Goal: Information Seeking & Learning: Learn about a topic

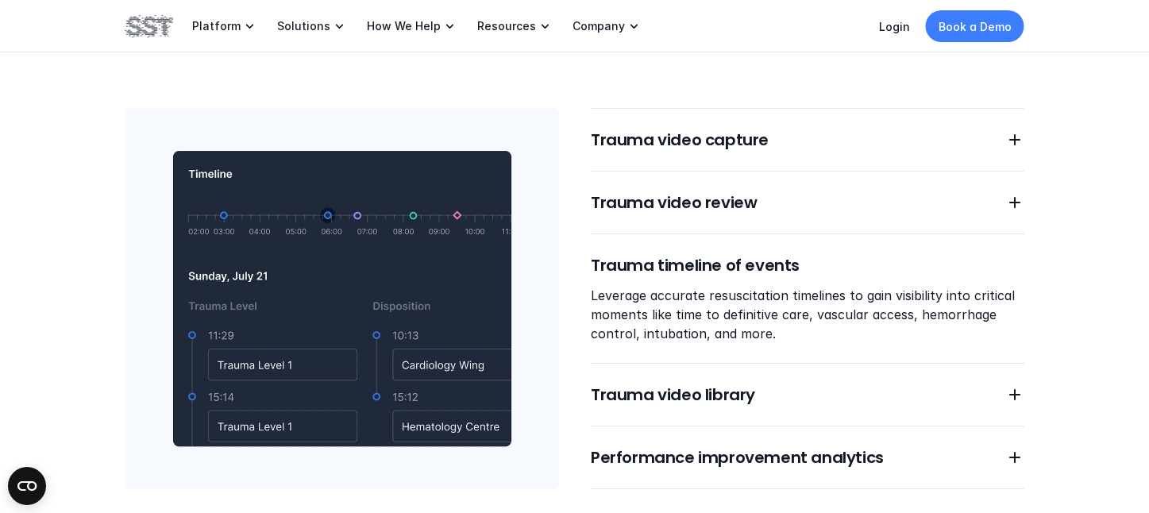
scroll to position [1399, 0]
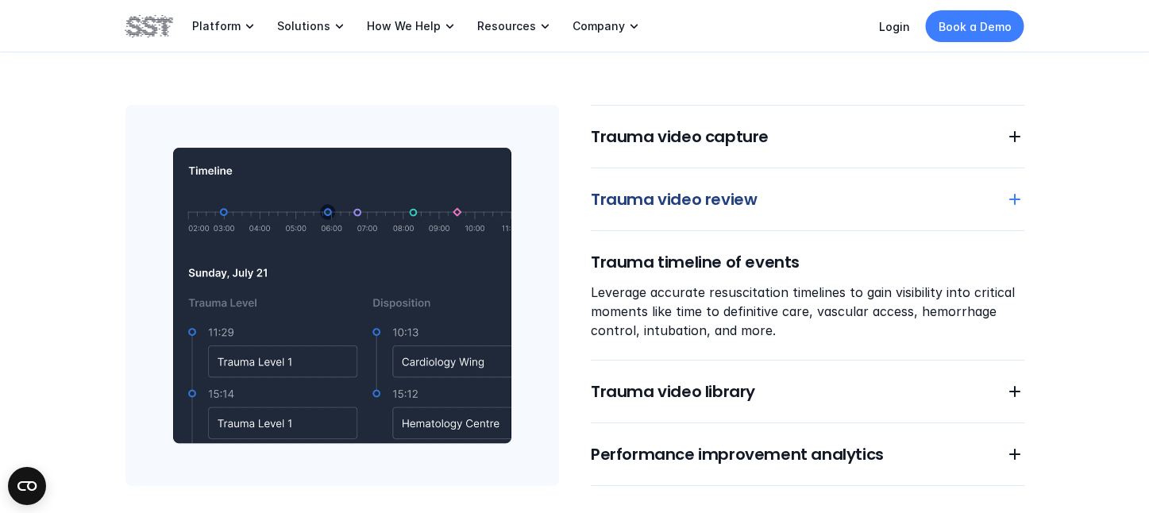
click at [782, 199] on h6 "Trauma video review" at bounding box center [789, 199] width 396 height 22
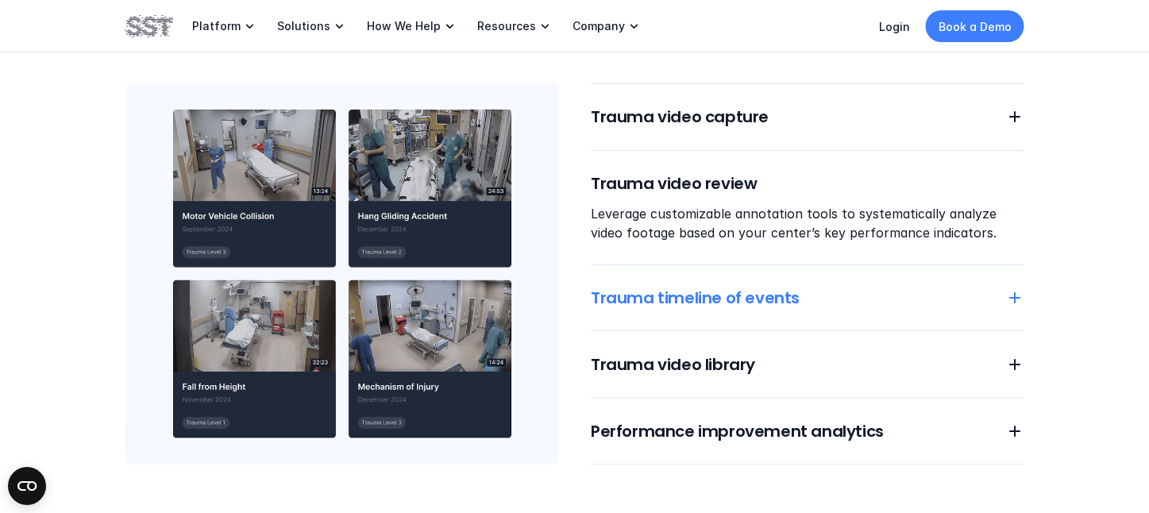
scroll to position [1401, 0]
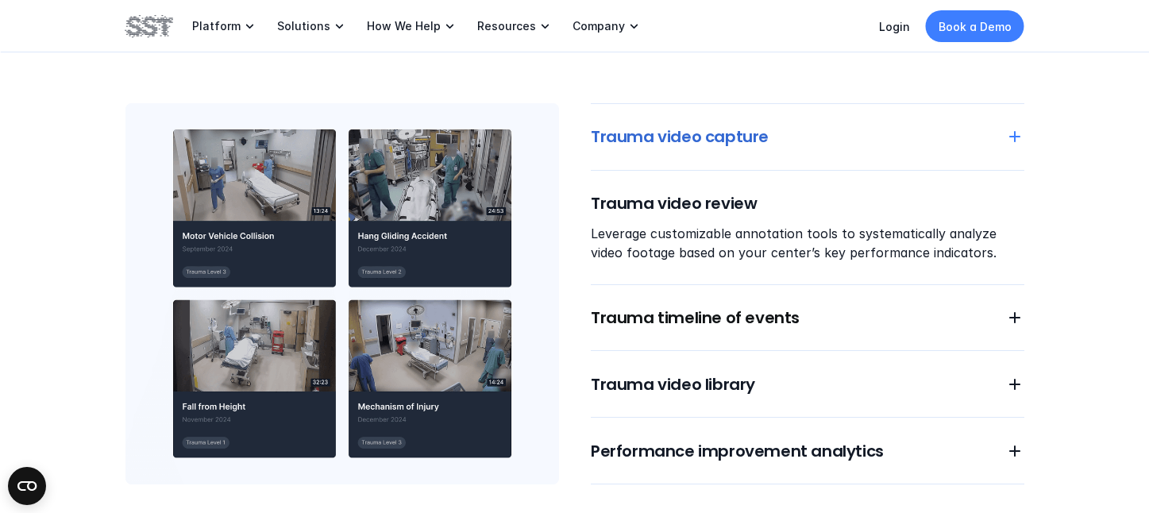
click at [720, 130] on h6 "Trauma video capture" at bounding box center [789, 136] width 396 height 22
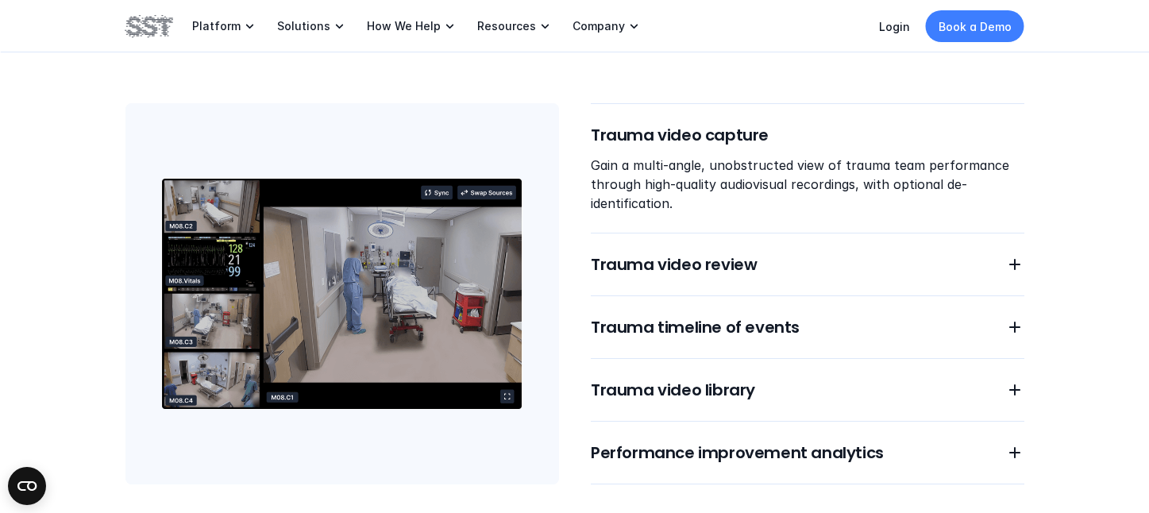
click at [713, 297] on div "Trauma video capture Gain a multi-angle, unobstructed view of trauma team perfo…" at bounding box center [808, 293] width 434 height 381
click at [696, 266] on h6 "Trauma video review" at bounding box center [789, 264] width 396 height 22
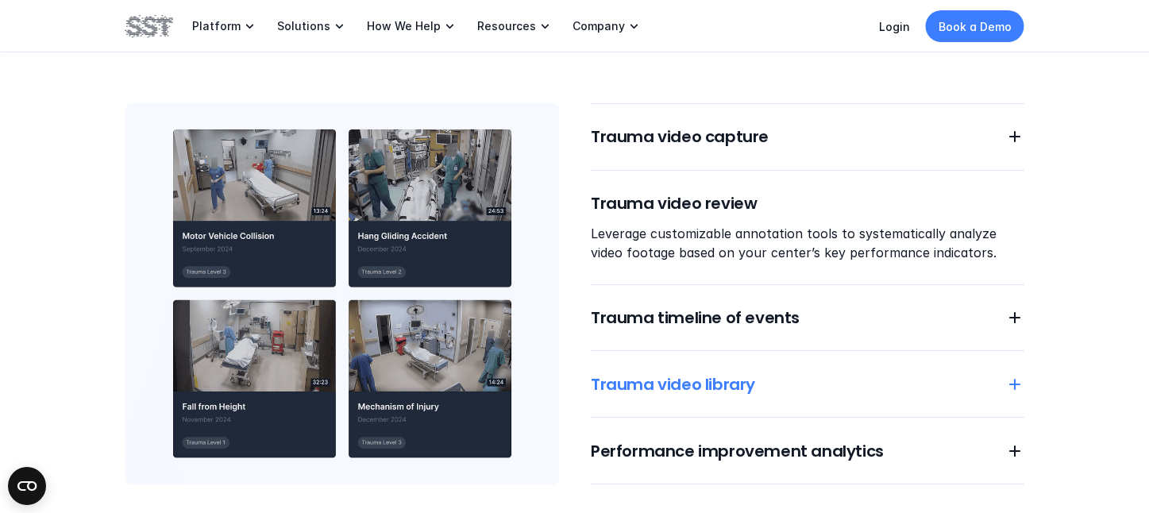
click at [734, 382] on h6 "Trauma video library" at bounding box center [789, 384] width 396 height 22
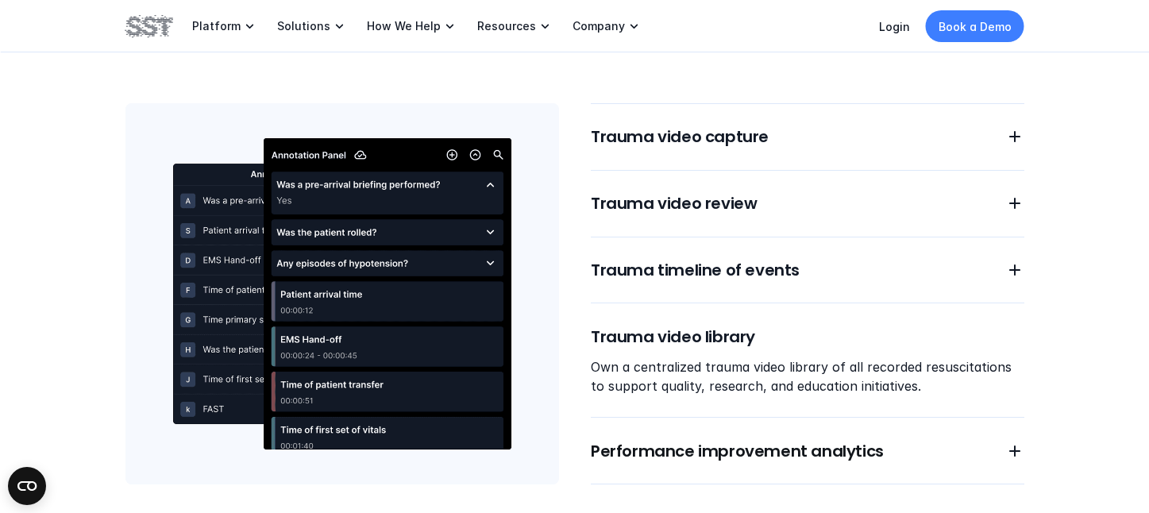
click at [762, 461] on div "Trauma video capture Trauma video review Trauma timeline of events Trauma video…" at bounding box center [808, 293] width 434 height 381
click at [751, 435] on div "Trauma video capture Trauma video review Trauma timeline of events Trauma video…" at bounding box center [808, 293] width 434 height 381
click at [754, 446] on h6 "Performance improvement analytics" at bounding box center [789, 451] width 396 height 22
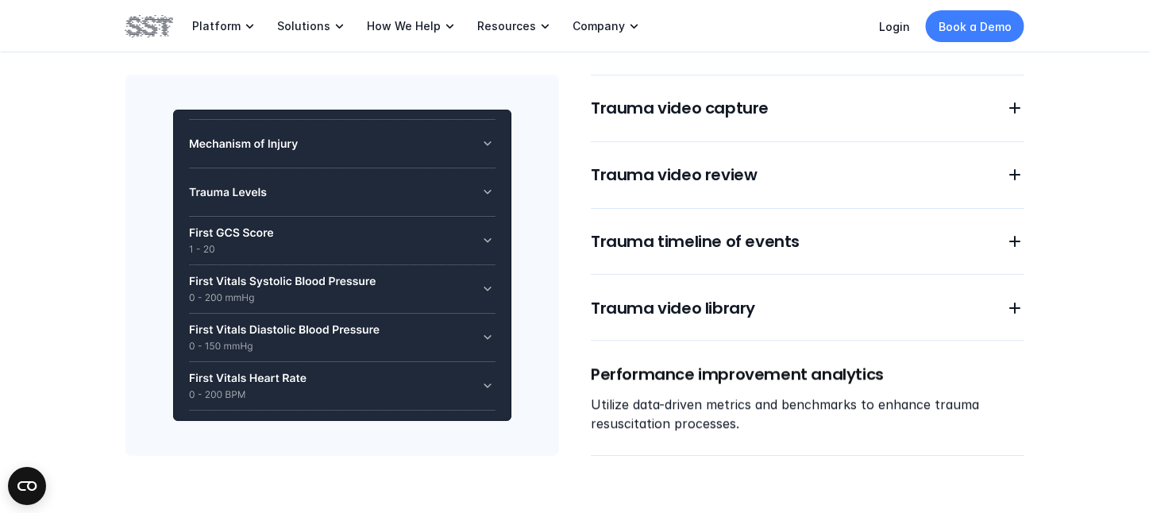
scroll to position [1448, 0]
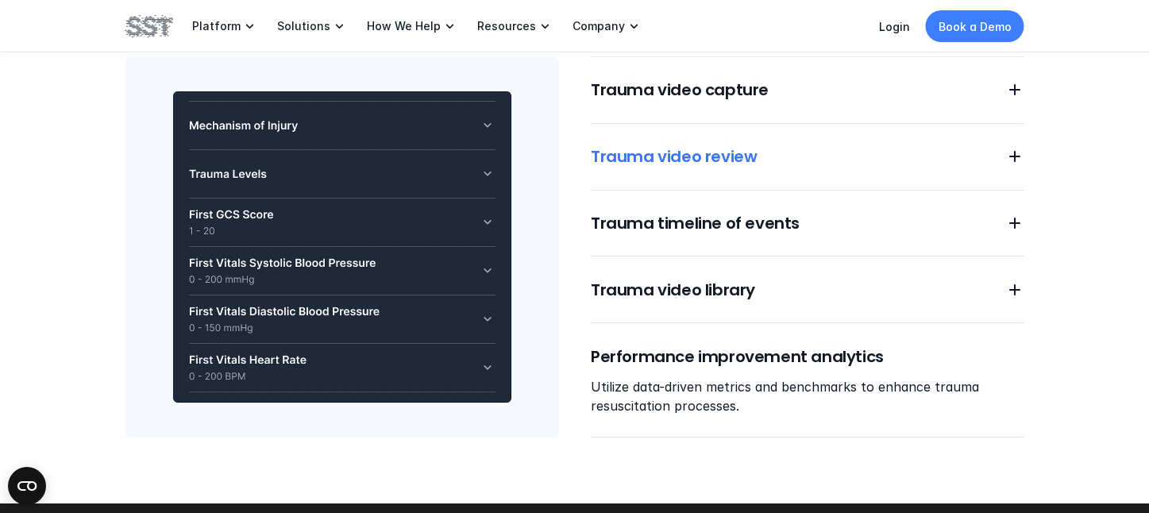
click at [696, 231] on h6 "Trauma timeline of events" at bounding box center [789, 223] width 396 height 22
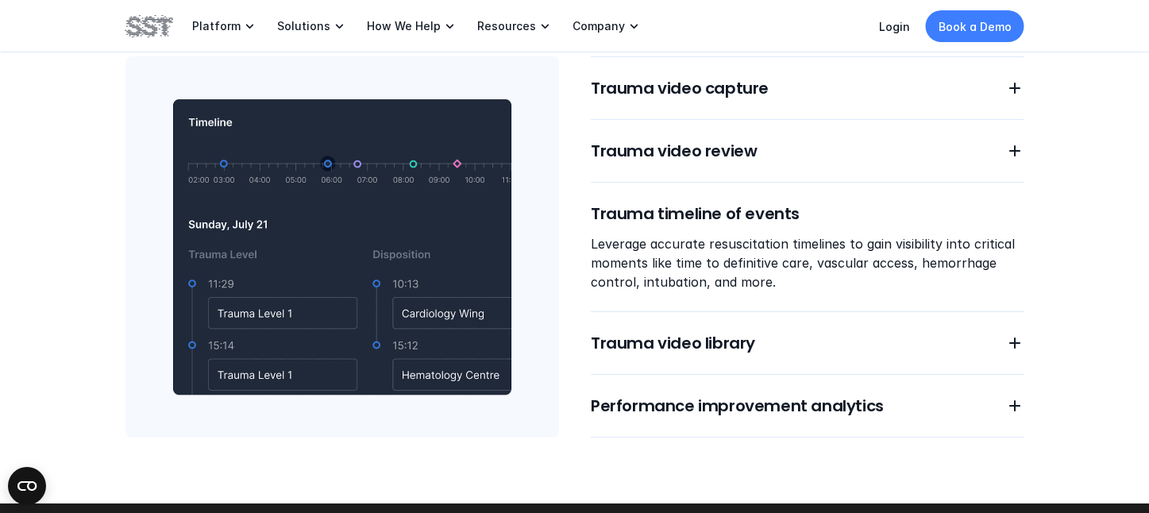
click at [662, 168] on div "Trauma video capture Trauma video review Trauma timeline of events Leverage acc…" at bounding box center [808, 246] width 434 height 381
click at [670, 159] on h6 "Trauma video review" at bounding box center [789, 151] width 396 height 22
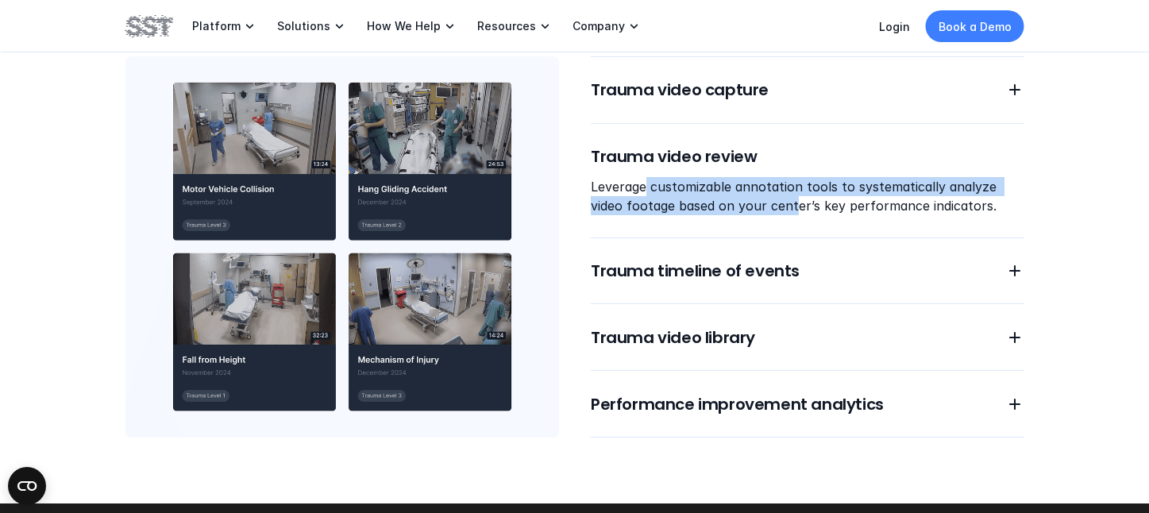
drag, startPoint x: 646, startPoint y: 194, endPoint x: 794, endPoint y: 203, distance: 148.0
click at [794, 203] on p "Leverage customizable annotation tools to systematically analyze video footage …" at bounding box center [808, 196] width 434 height 38
drag, startPoint x: 794, startPoint y: 203, endPoint x: 729, endPoint y: 192, distance: 66.1
click at [729, 192] on p "Leverage customizable annotation tools to systematically analyze video footage …" at bounding box center [808, 196] width 434 height 38
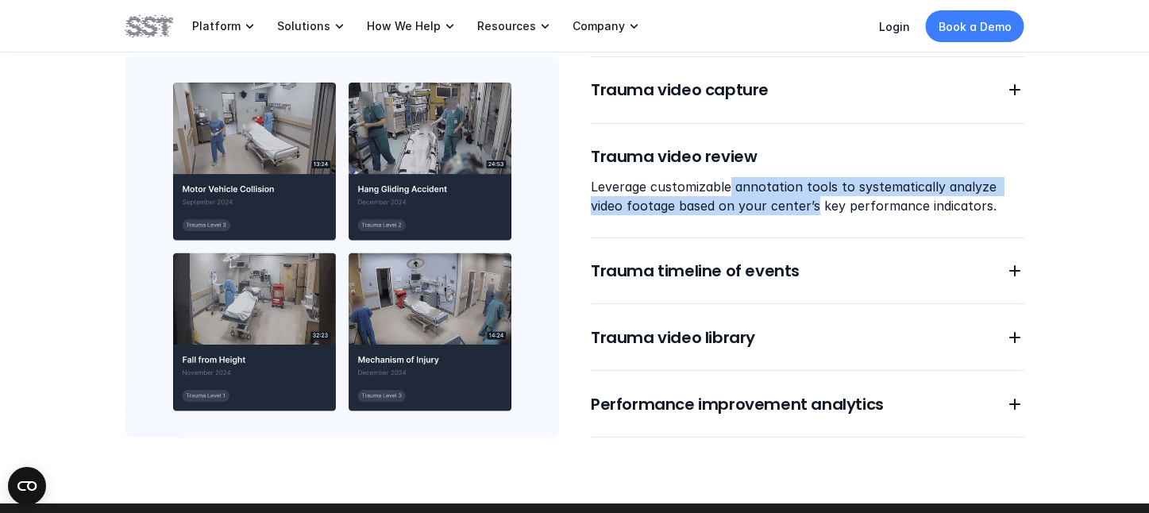
click at [729, 192] on p "Leverage customizable annotation tools to systematically analyze video footage …" at bounding box center [808, 196] width 434 height 38
drag, startPoint x: 729, startPoint y: 192, endPoint x: 781, endPoint y: 210, distance: 54.8
click at [781, 210] on p "Leverage customizable annotation tools to systematically analyze video footage …" at bounding box center [808, 196] width 434 height 38
drag, startPoint x: 781, startPoint y: 210, endPoint x: 754, endPoint y: 188, distance: 35.0
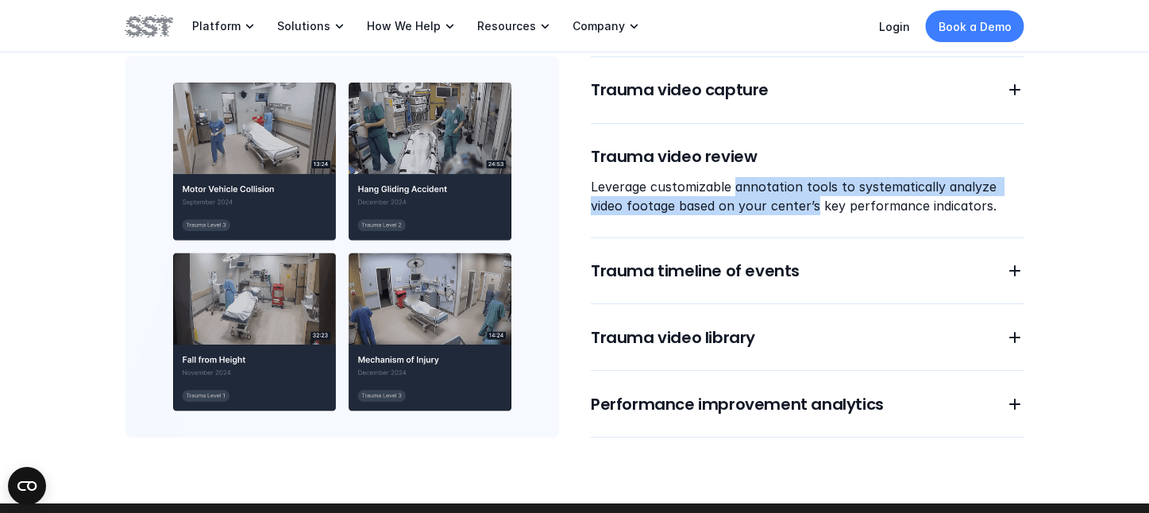
click at [754, 188] on p "Leverage customizable annotation tools to systematically analyze video footage …" at bounding box center [808, 196] width 434 height 38
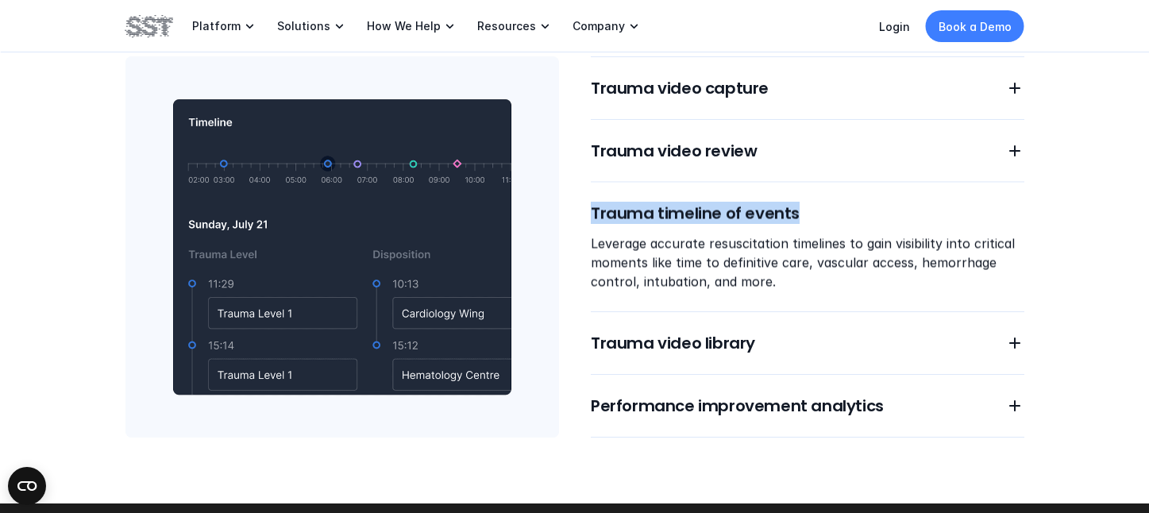
drag, startPoint x: 754, startPoint y: 188, endPoint x: 753, endPoint y: 206, distance: 17.5
click at [762, 147] on h6 "Trauma video review" at bounding box center [789, 151] width 396 height 22
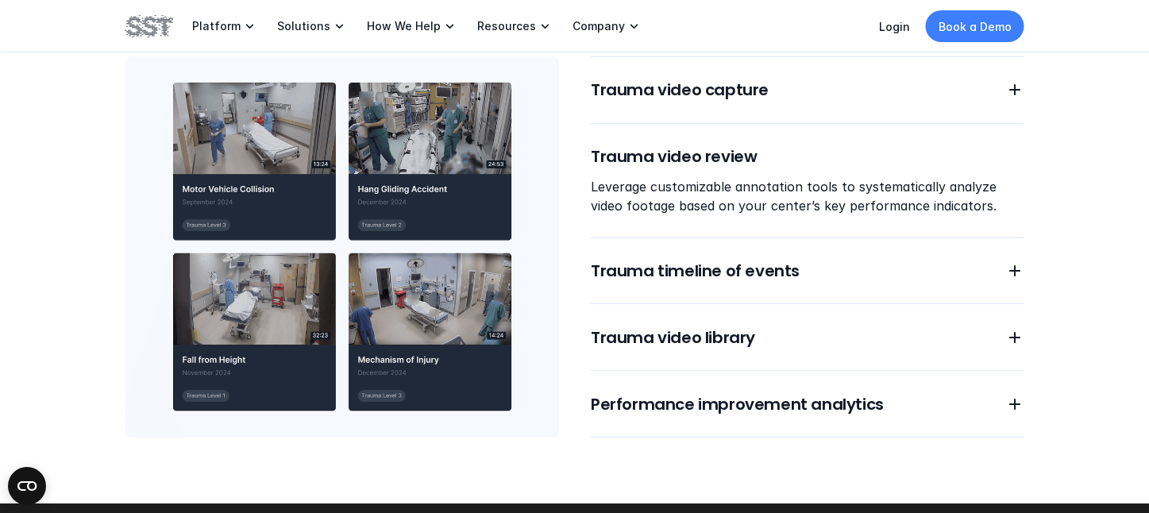
click at [746, 199] on p "Leverage customizable annotation tools to systematically analyze video footage …" at bounding box center [808, 196] width 434 height 38
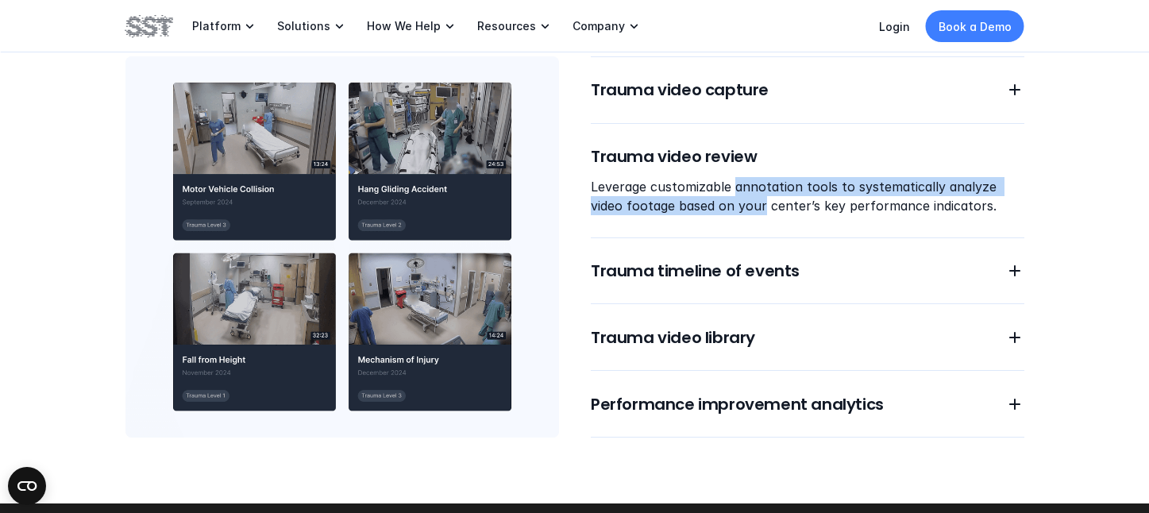
drag, startPoint x: 746, startPoint y: 199, endPoint x: 739, endPoint y: 183, distance: 16.7
click at [739, 183] on p "Leverage customizable annotation tools to systematically analyze video footage …" at bounding box center [808, 196] width 434 height 38
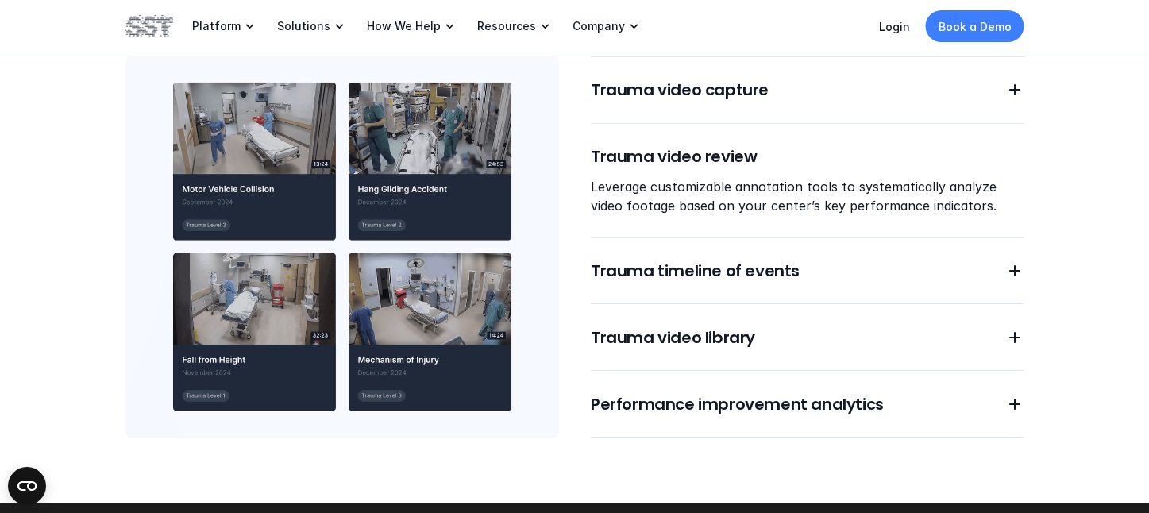
click at [770, 195] on p "Leverage customizable annotation tools to systematically analyze video footage …" at bounding box center [808, 196] width 434 height 38
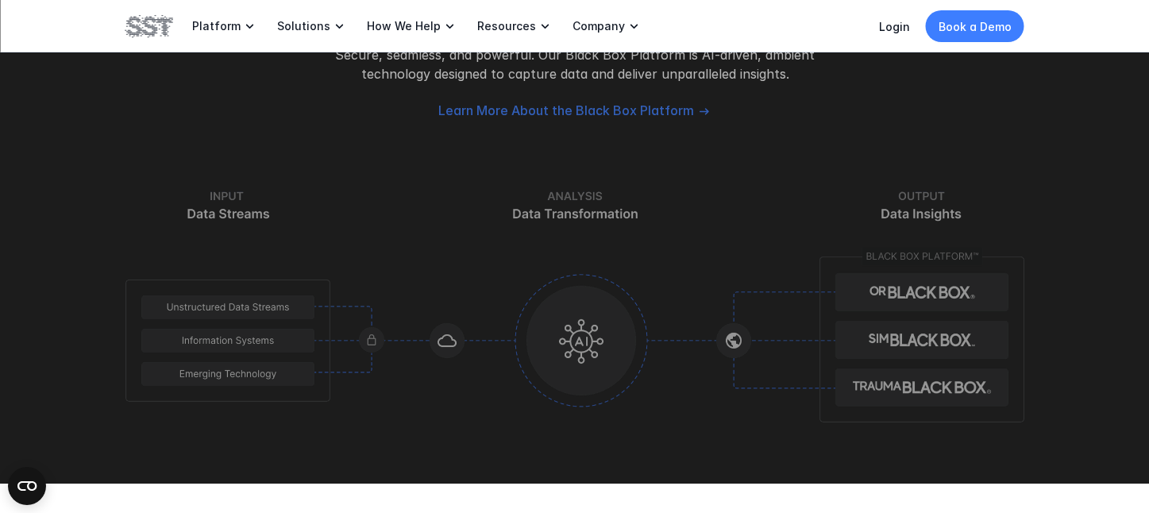
scroll to position [2063, 0]
